Goal: Find specific page/section: Find specific page/section

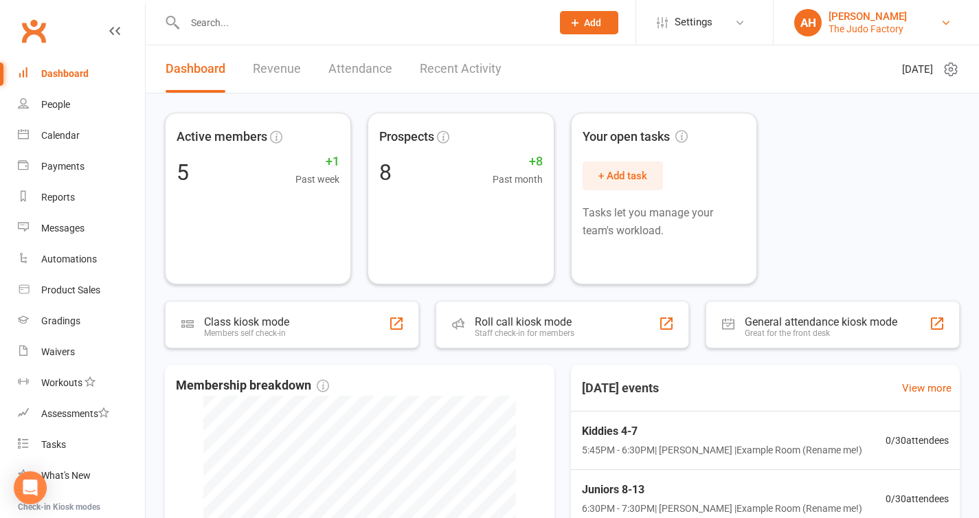
click at [872, 24] on div "The Judo Factory" at bounding box center [867, 29] width 78 height 12
click at [736, 59] on header "Dashboard Revenue Attendance Recent Activity Monday 11th, August 2025" at bounding box center [562, 69] width 833 height 48
click at [65, 137] on div "Calendar" at bounding box center [60, 135] width 38 height 11
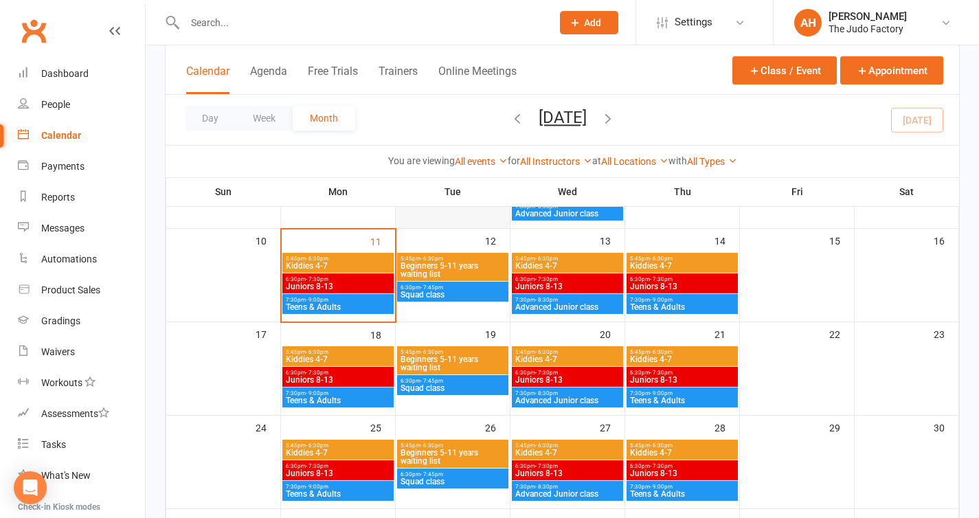
scroll to position [255, 0]
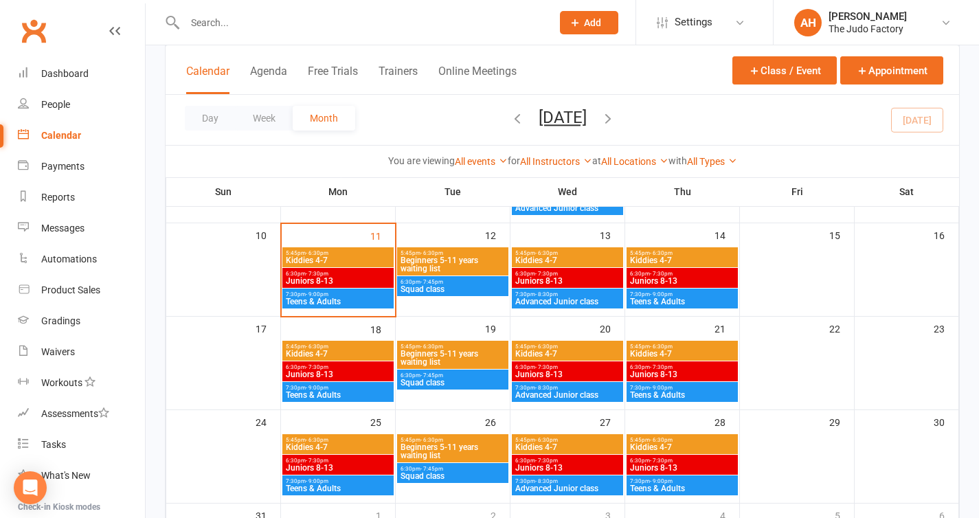
click at [330, 294] on span "7:30pm - 9:00pm" at bounding box center [338, 294] width 106 height 6
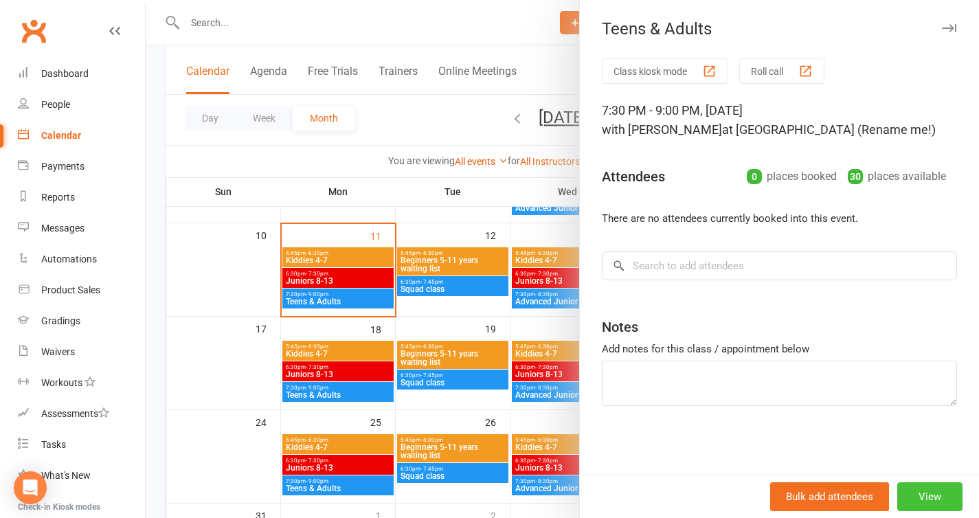
click at [918, 493] on button "View" at bounding box center [929, 496] width 65 height 29
